Goal: Register for event/course

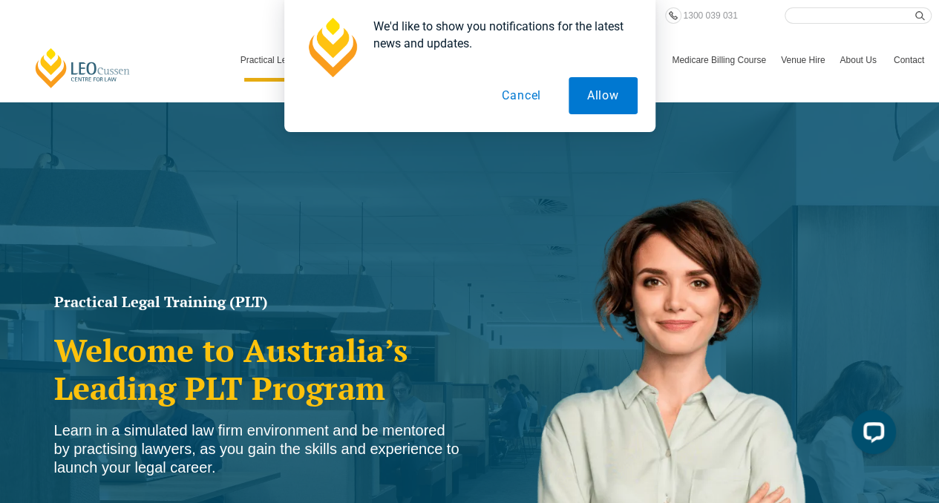
click at [524, 97] on button "Cancel" at bounding box center [521, 95] width 76 height 37
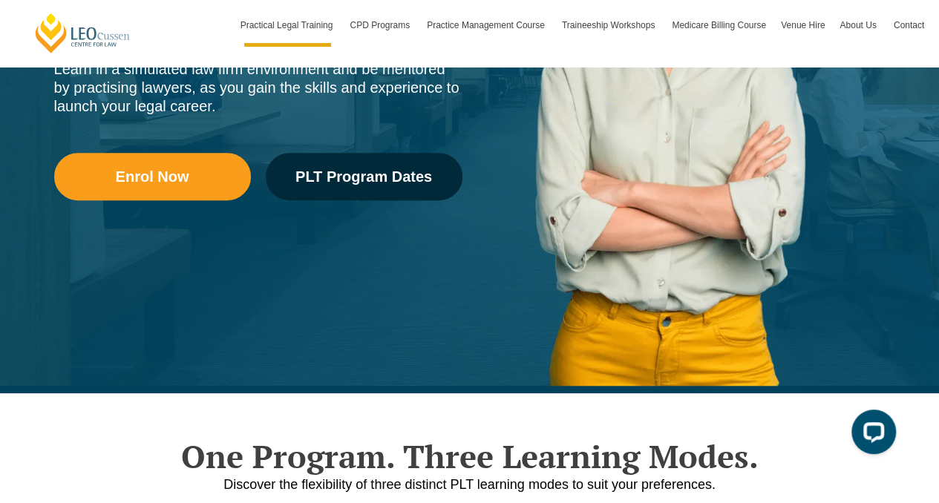
scroll to position [371, 0]
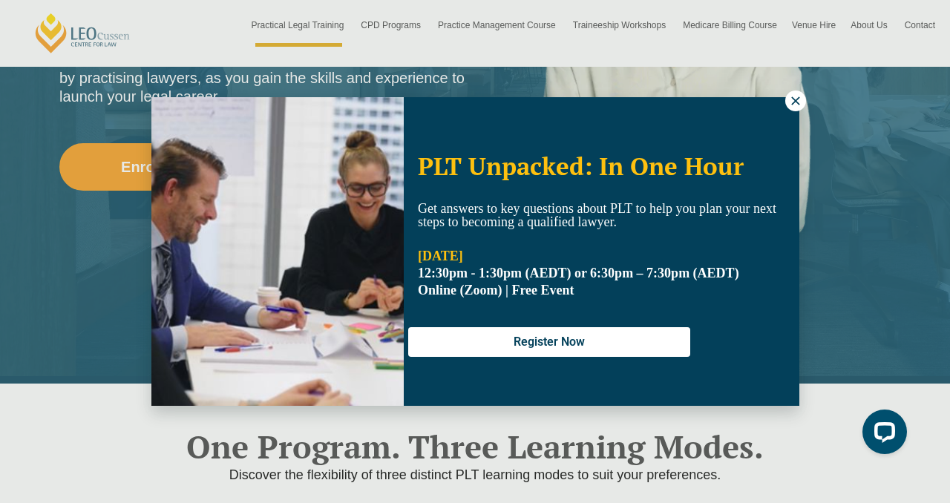
click at [793, 99] on icon at bounding box center [795, 100] width 8 height 8
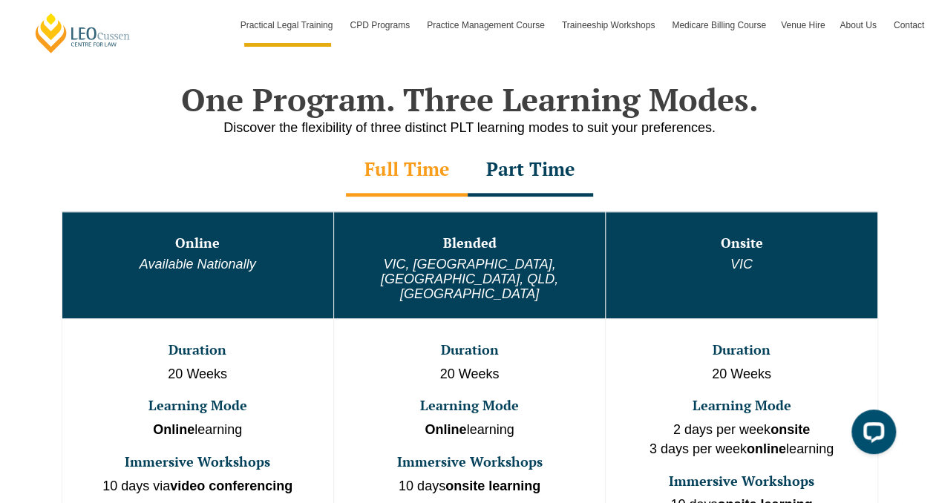
scroll to position [742, 0]
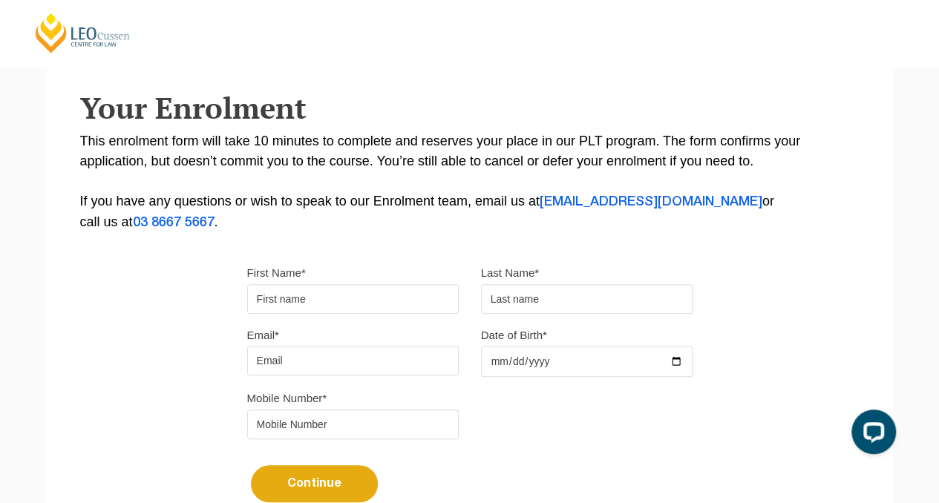
scroll to position [223, 0]
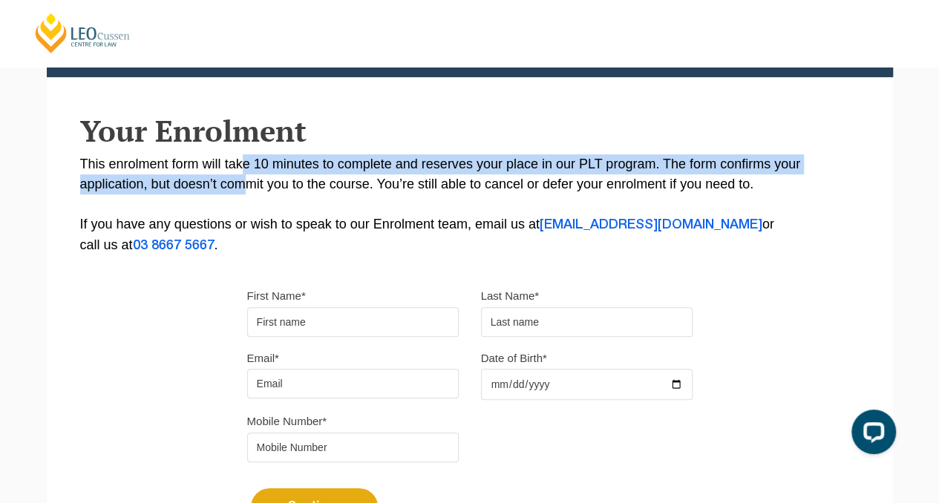
drag, startPoint x: 246, startPoint y: 160, endPoint x: 245, endPoint y: 176, distance: 16.3
click at [245, 176] on p "This enrolment form will take 10 minutes to complete and reserves your place in…" at bounding box center [469, 205] width 779 height 102
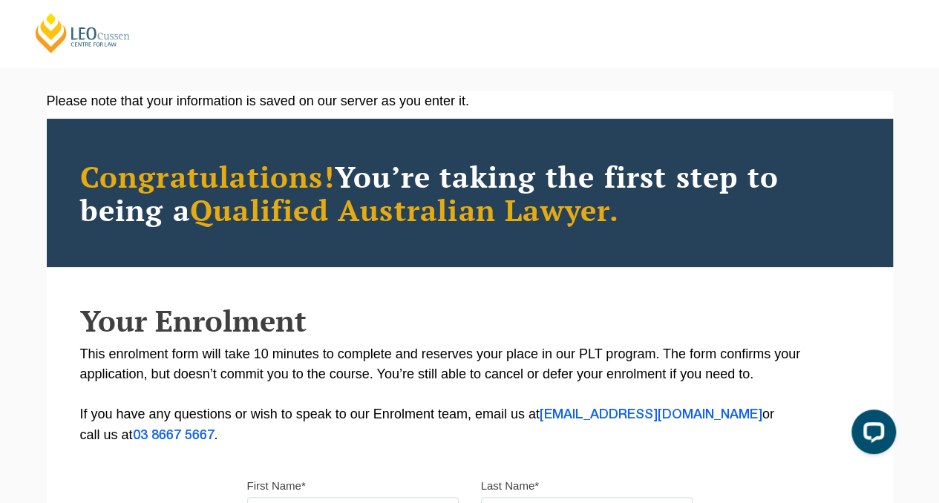
scroll to position [0, 0]
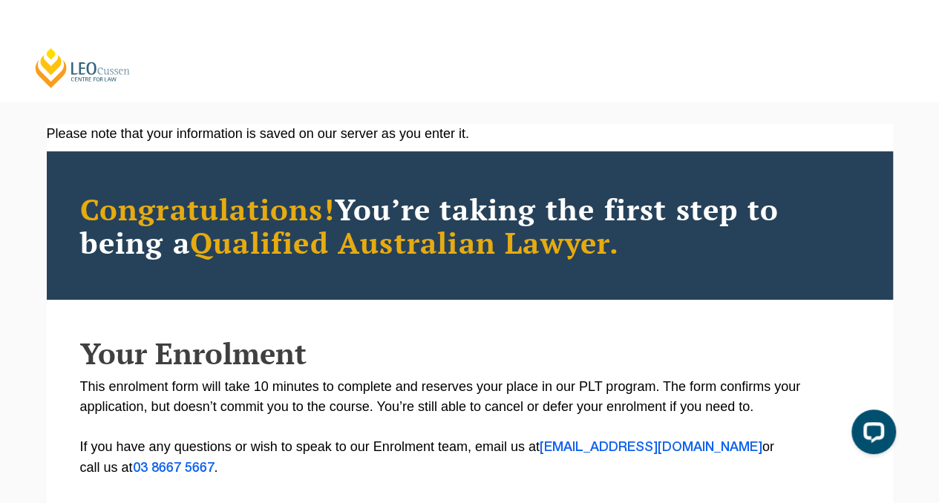
click at [66, 80] on link "[PERSON_NAME] Centre for Law" at bounding box center [82, 68] width 99 height 42
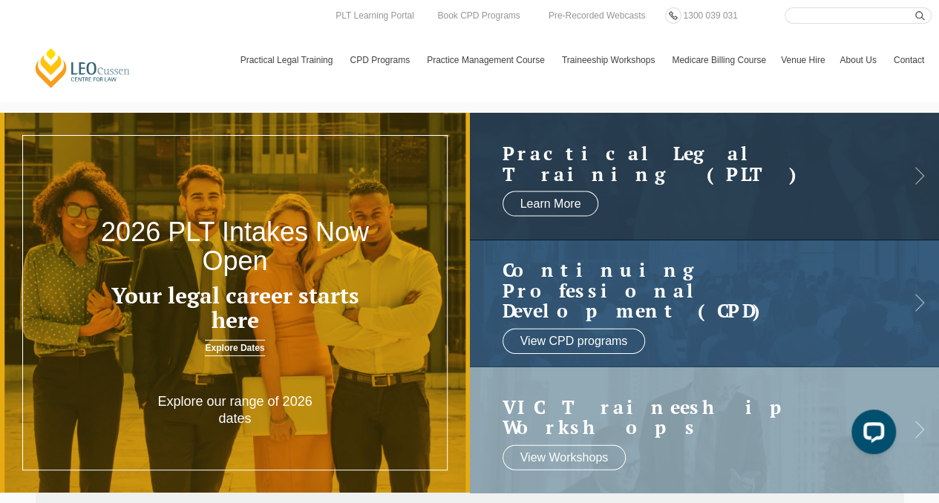
drag, startPoint x: 211, startPoint y: 353, endPoint x: 157, endPoint y: 297, distance: 77.7
click at [157, 297] on h3 "Your legal career starts here" at bounding box center [235, 308] width 282 height 49
